Goal: Information Seeking & Learning: Learn about a topic

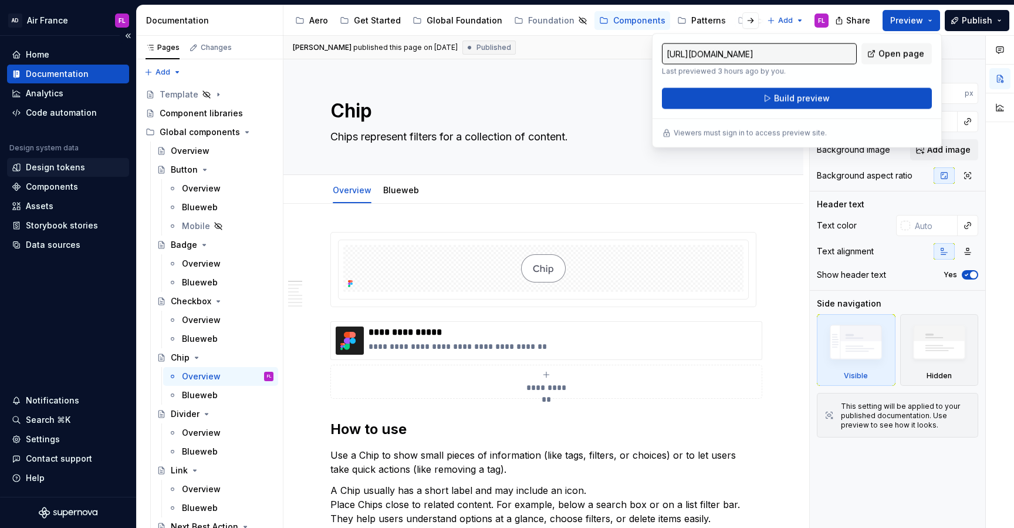
click at [44, 168] on div "Design tokens" at bounding box center [55, 167] width 59 height 12
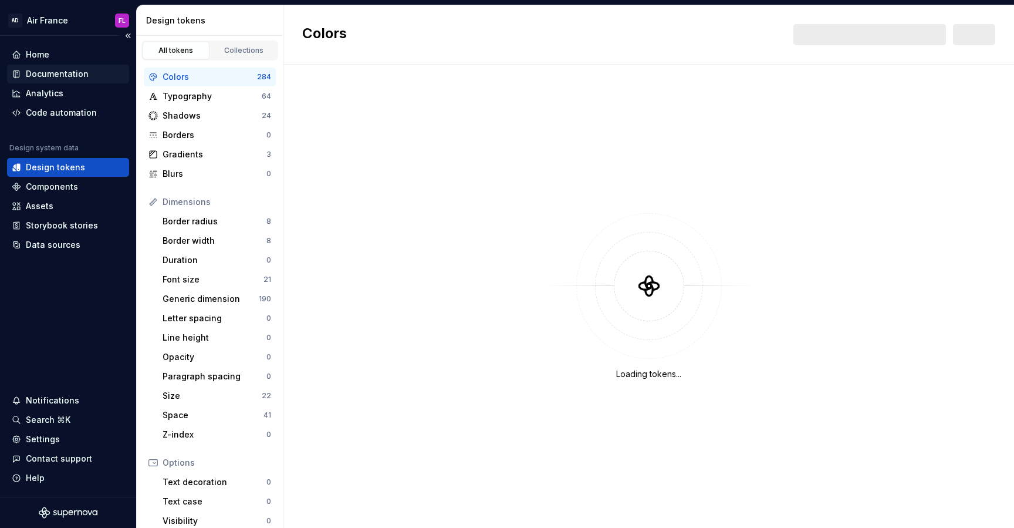
click at [38, 75] on div "Documentation" at bounding box center [57, 74] width 63 height 12
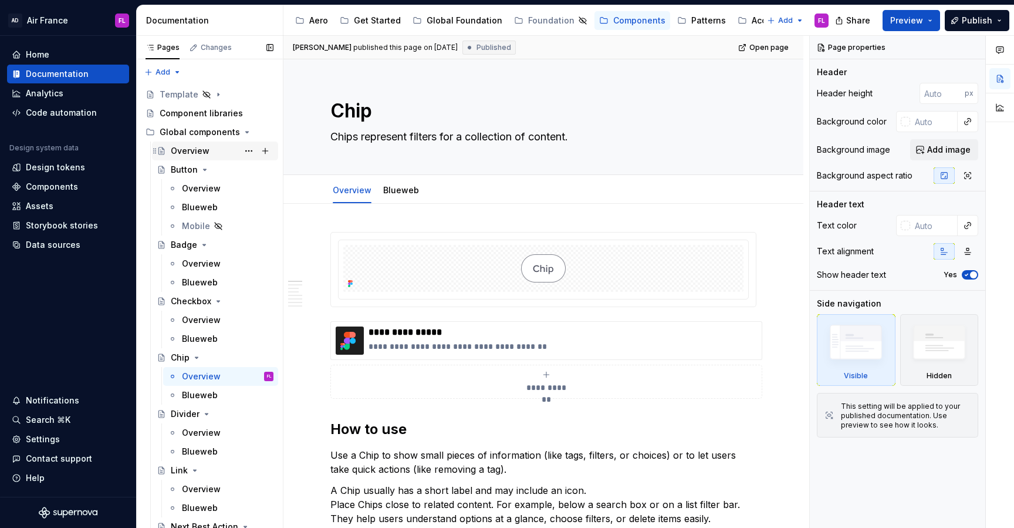
click at [178, 146] on div "Overview" at bounding box center [190, 151] width 39 height 12
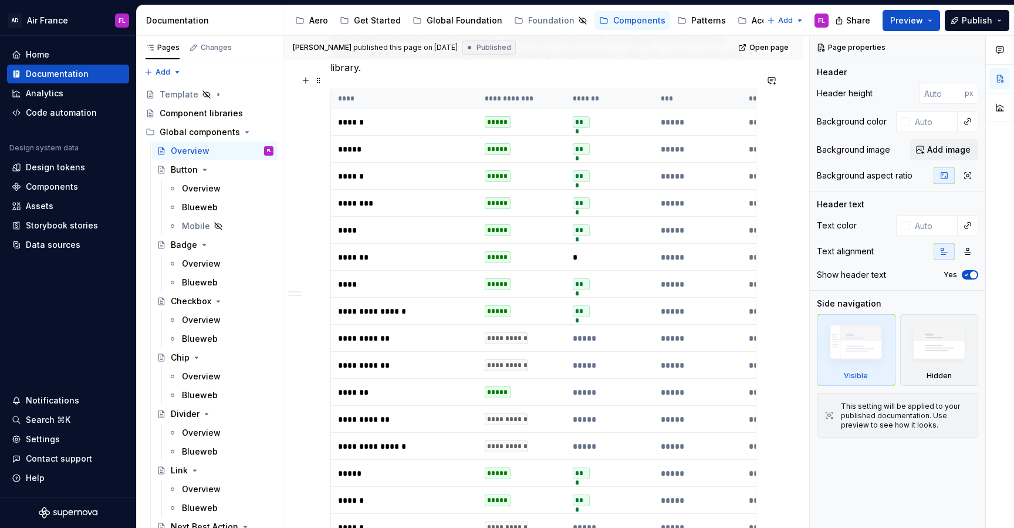
scroll to position [235, 0]
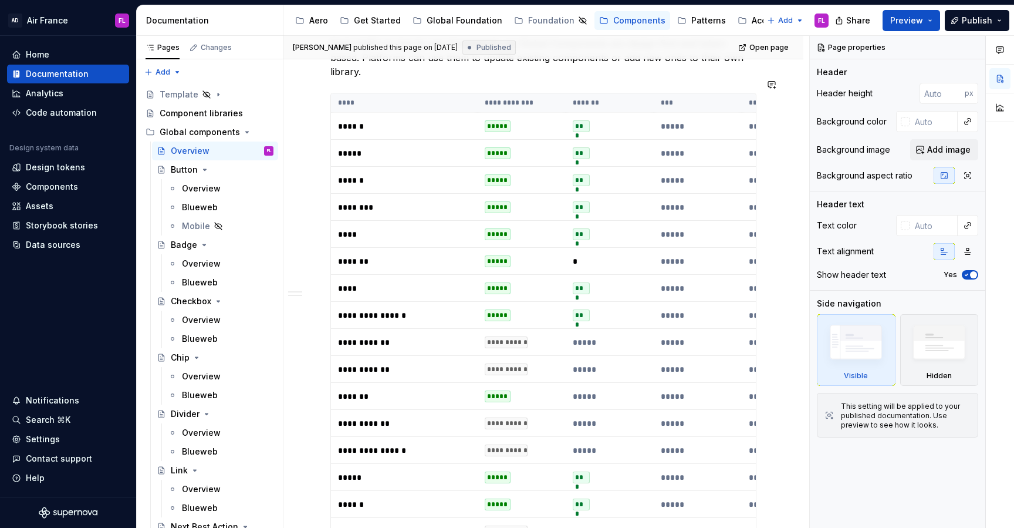
type textarea "*"
